Goal: Navigation & Orientation: Find specific page/section

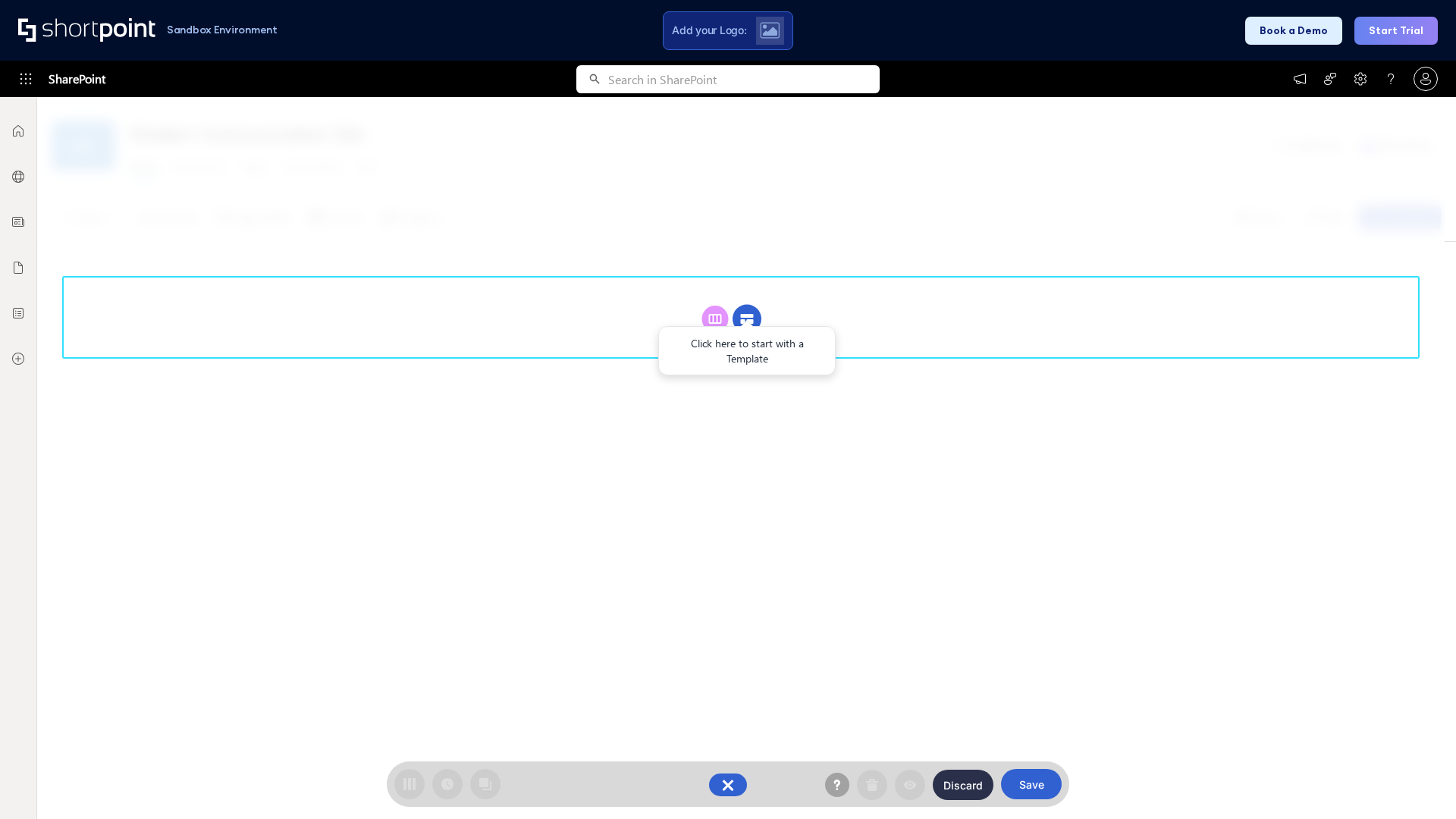
click at [747, 318] on circle at bounding box center [747, 319] width 29 height 29
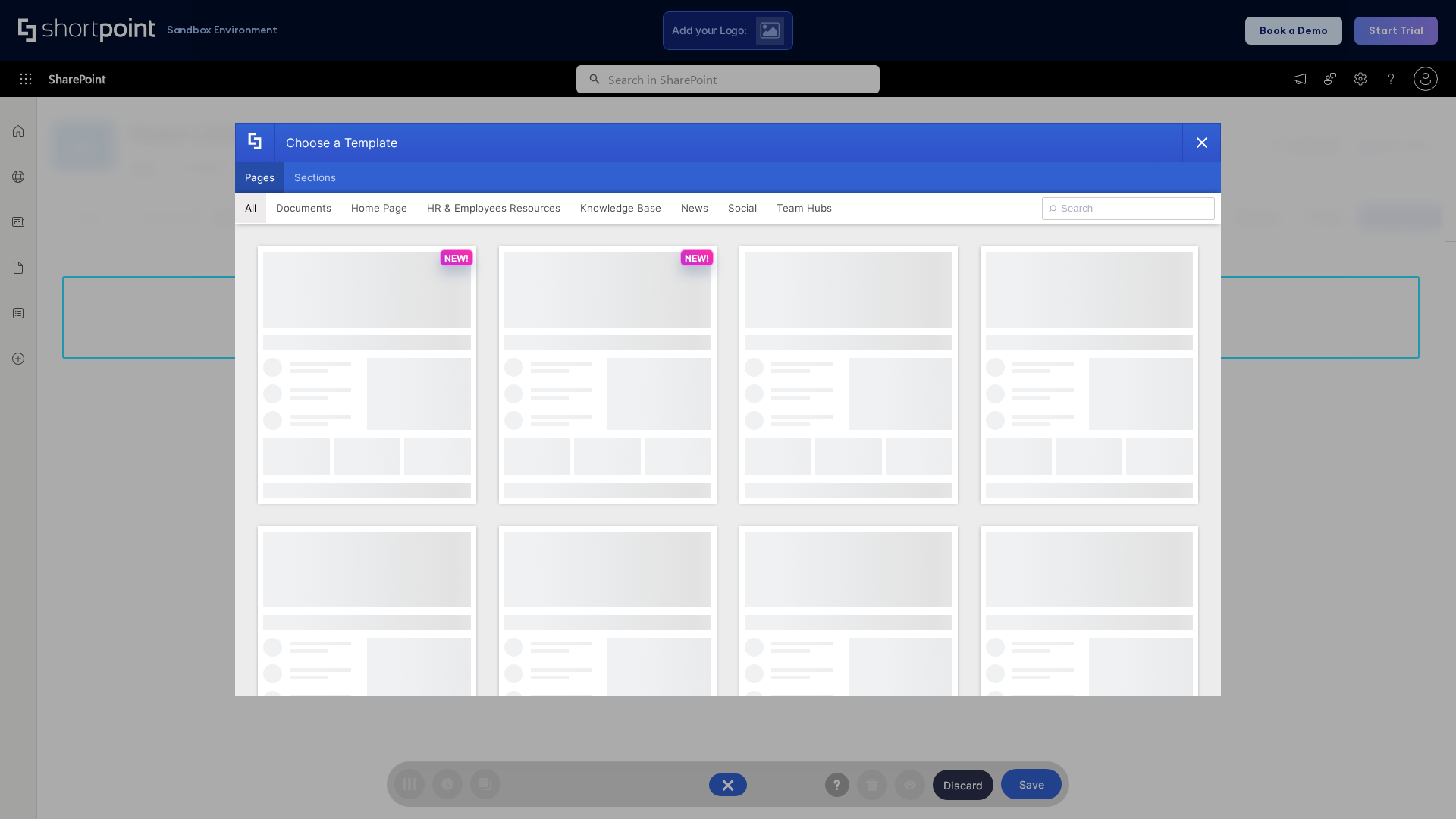
click at [260, 177] on button "Pages" at bounding box center [259, 177] width 49 height 31
type input "Documents 2"
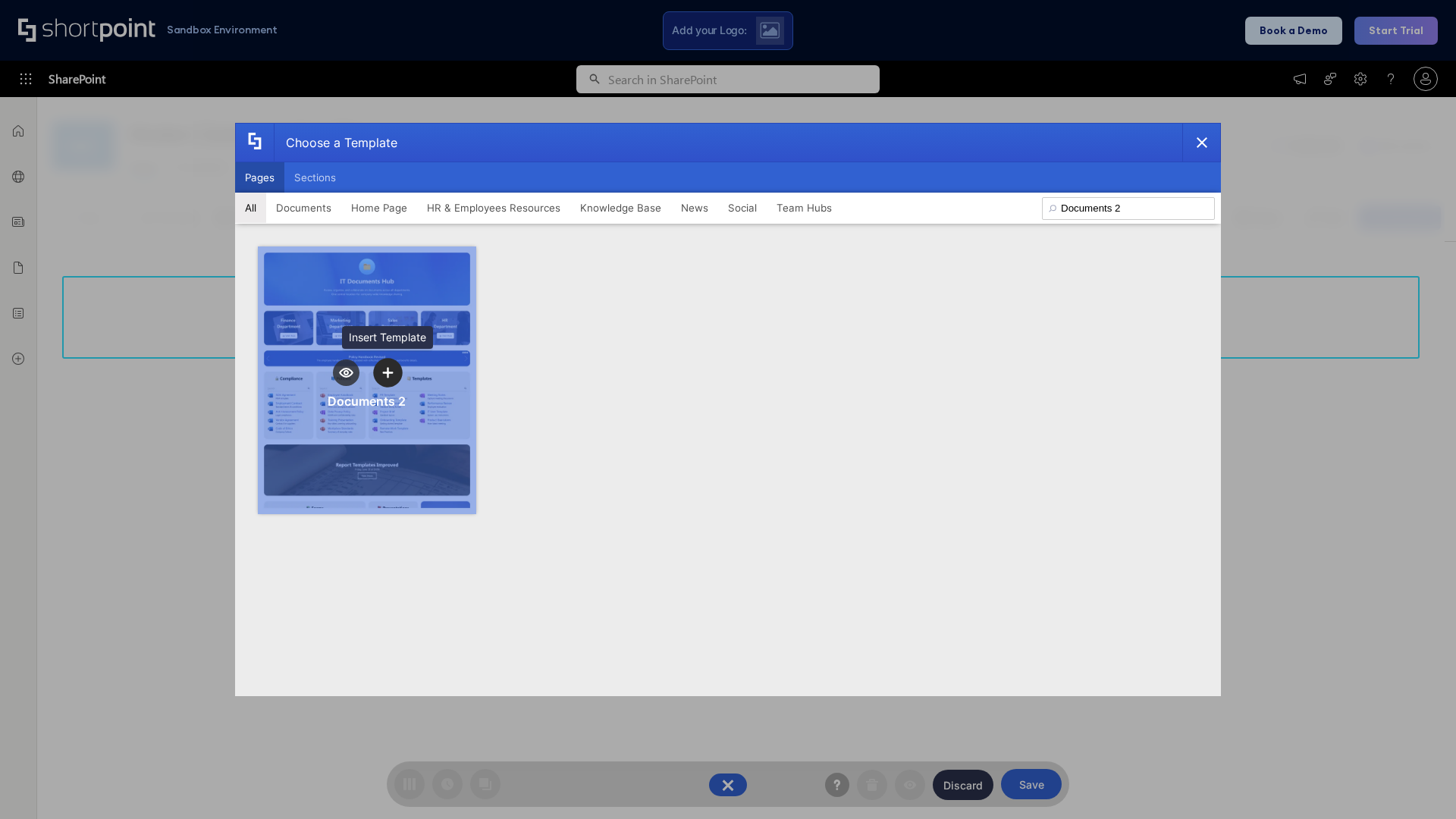
click at [388, 372] on icon "template selector" at bounding box center [387, 372] width 10 height 10
